Goal: Check status: Check status

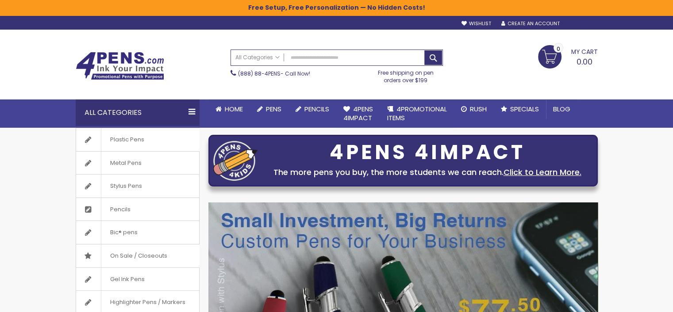
type input "**********"
click at [586, 23] on div "Sign In" at bounding box center [582, 24] width 29 height 7
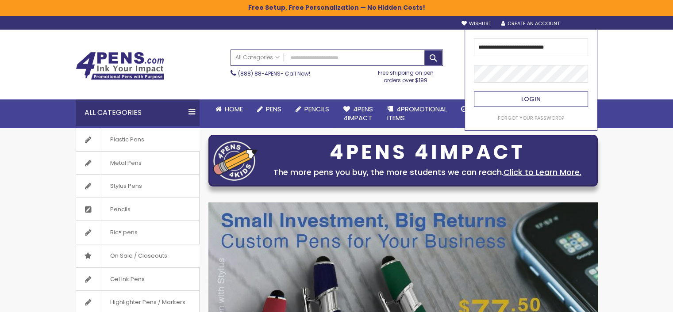
click at [523, 100] on span "Login" at bounding box center [530, 99] width 19 height 9
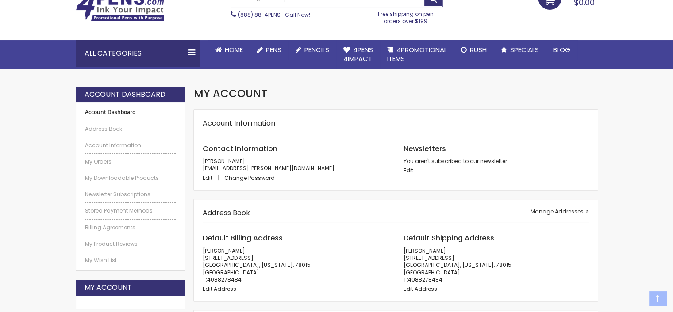
scroll to position [89, 0]
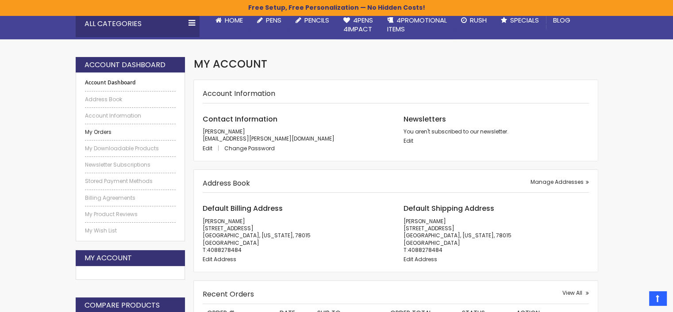
click at [104, 135] on link "My Orders" at bounding box center [130, 132] width 91 height 7
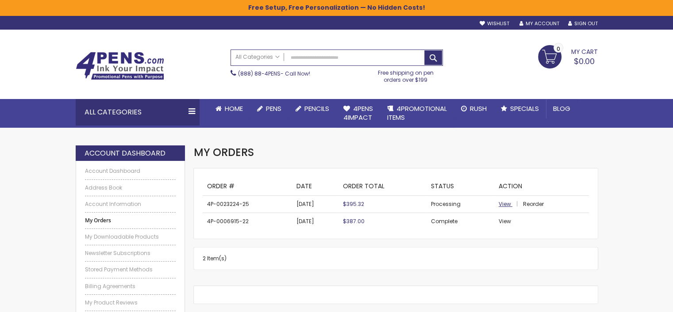
click at [503, 207] on span "View" at bounding box center [505, 204] width 12 height 8
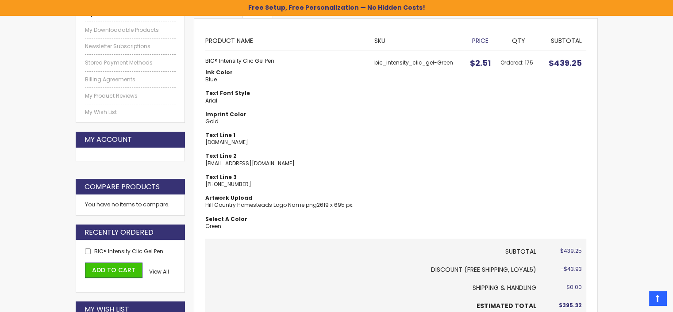
scroll to position [89, 0]
